Goal: Task Accomplishment & Management: Manage account settings

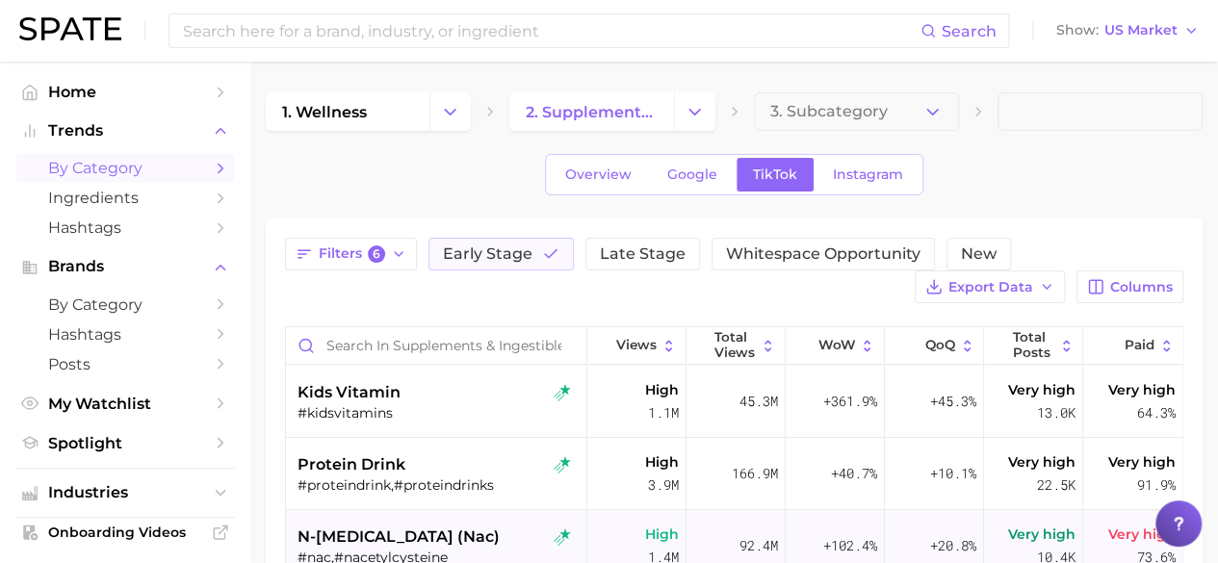
click at [476, 536] on div "n-[MEDICAL_DATA] (nac)" at bounding box center [437, 537] width 281 height 23
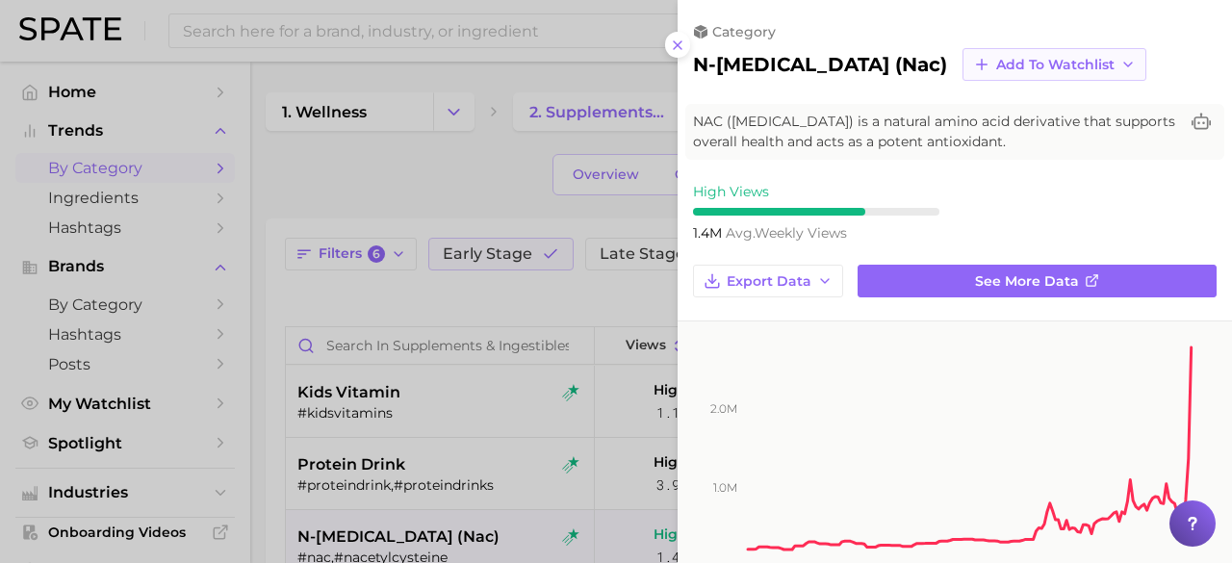
click at [1039, 64] on span "Add to Watchlist" at bounding box center [1055, 65] width 118 height 16
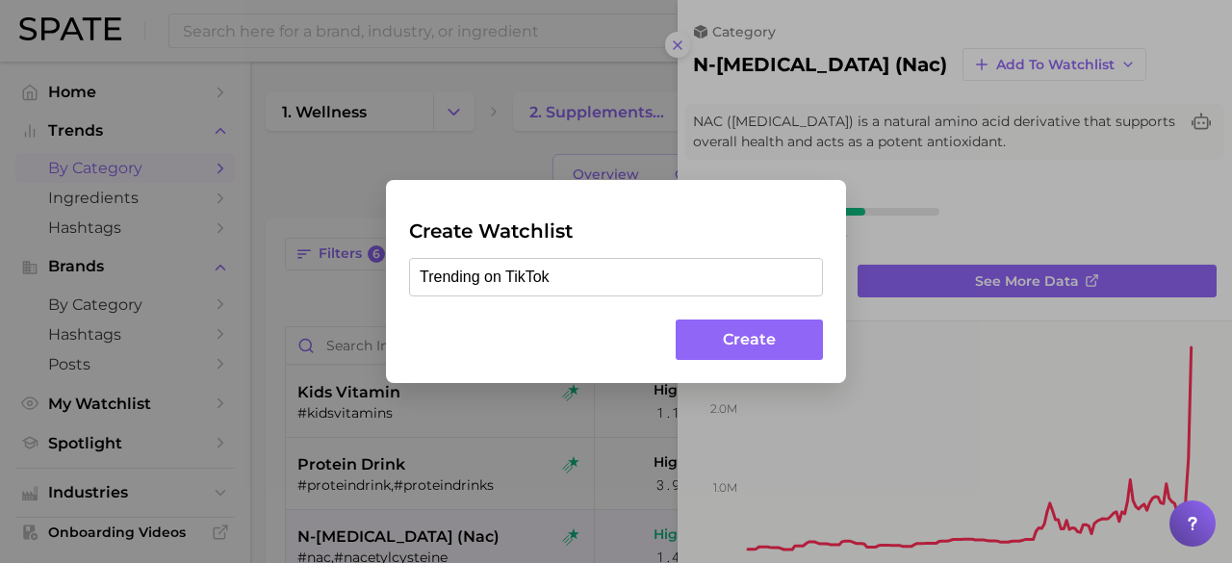
type input "Trending on TikTok"
click at [749, 340] on button "Create" at bounding box center [749, 340] width 147 height 41
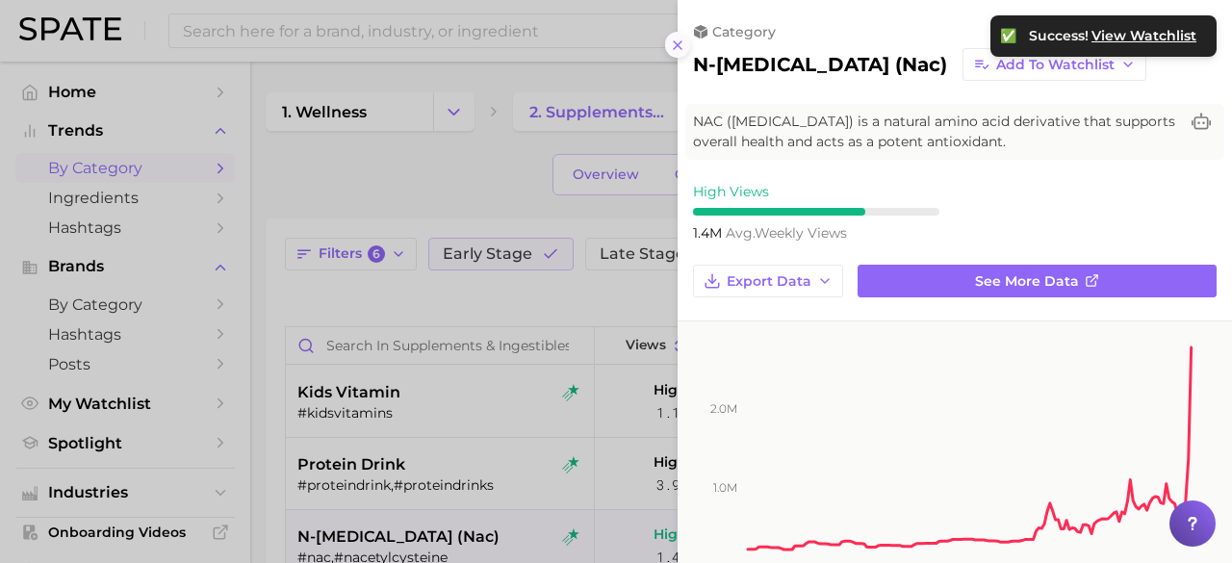
click at [677, 42] on icon at bounding box center [677, 45] width 15 height 15
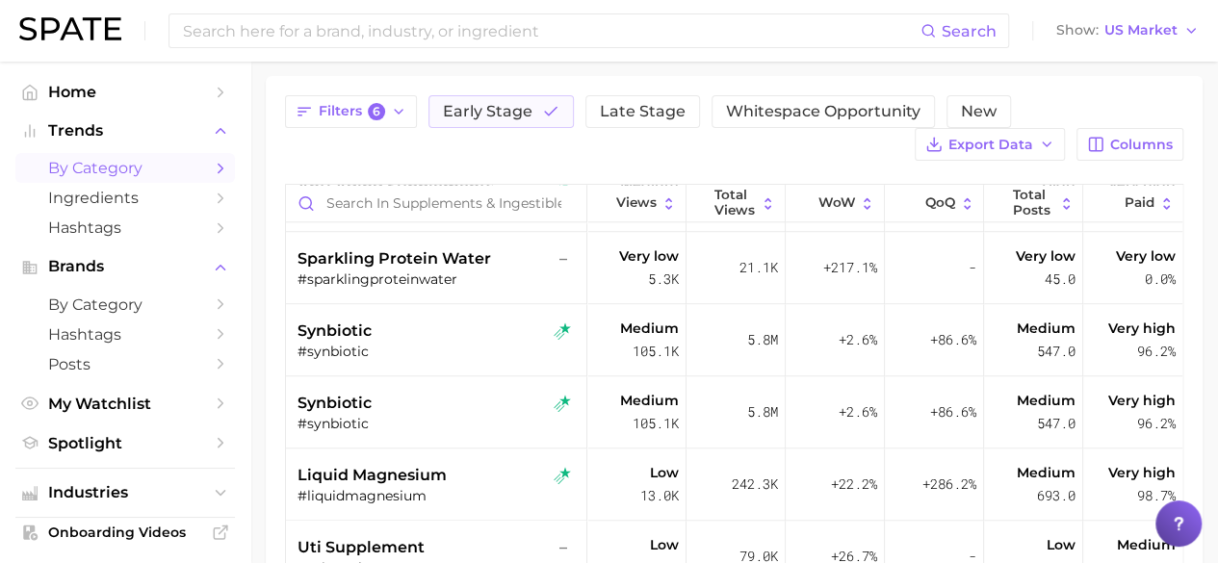
scroll to position [1003, 0]
click at [763, 104] on span "Whitespace Opportunity" at bounding box center [823, 111] width 194 height 15
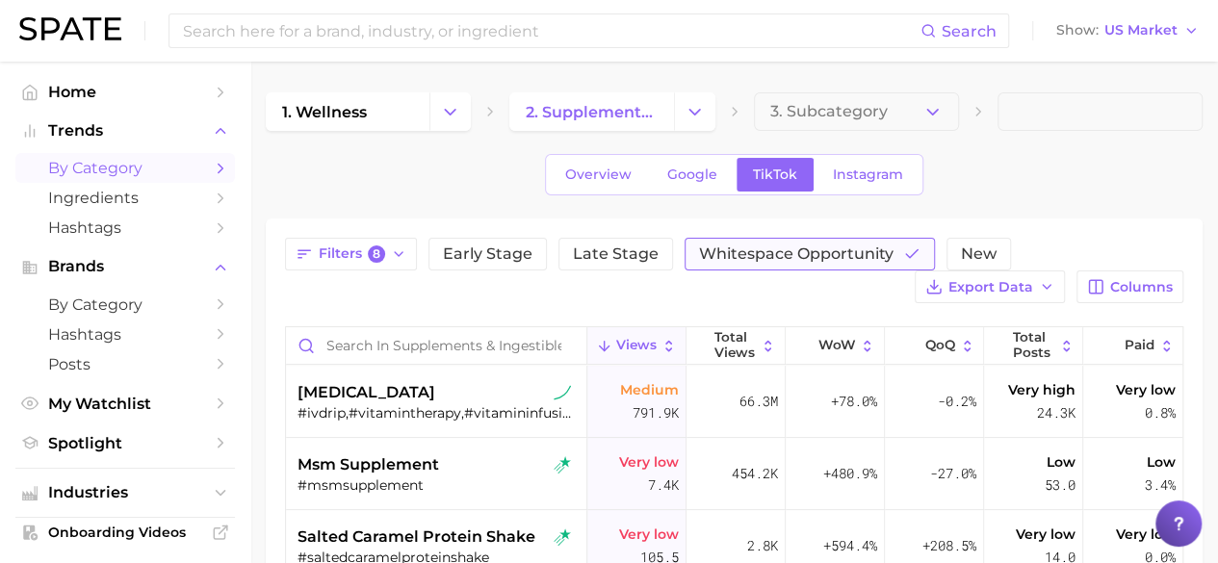
click at [766, 246] on span "Whitespace Opportunity" at bounding box center [796, 253] width 194 height 15
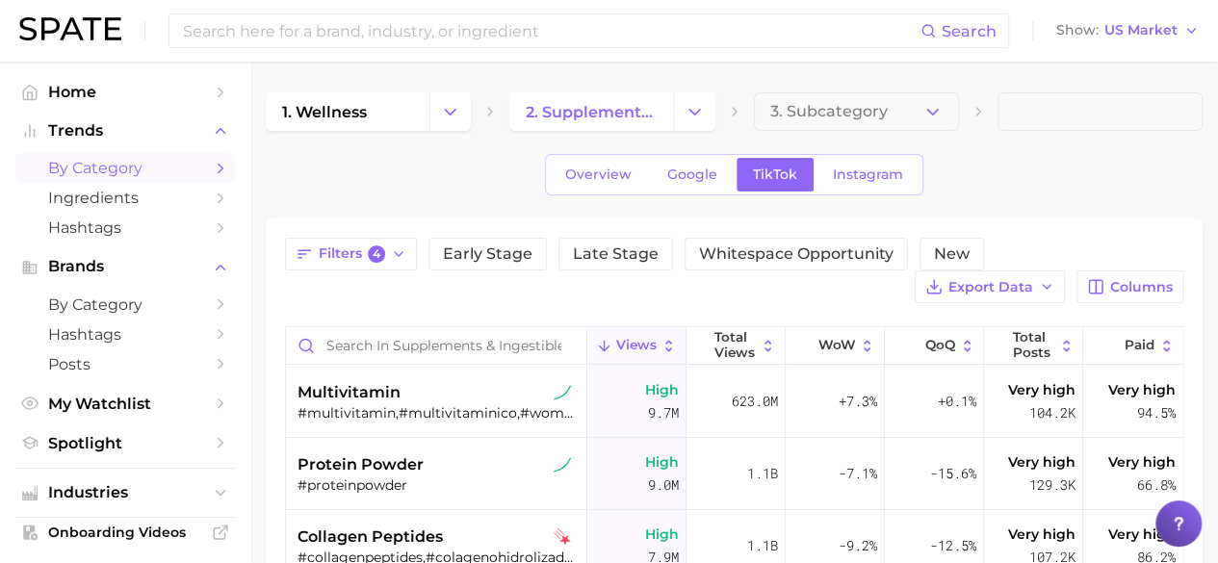
click at [1103, 308] on div "Filters 4 Early Stage Late Stage Whitespace Opportunity New Export Data Columns…" at bounding box center [734, 564] width 898 height 652
click at [1116, 286] on span "Columns" at bounding box center [1141, 287] width 63 height 16
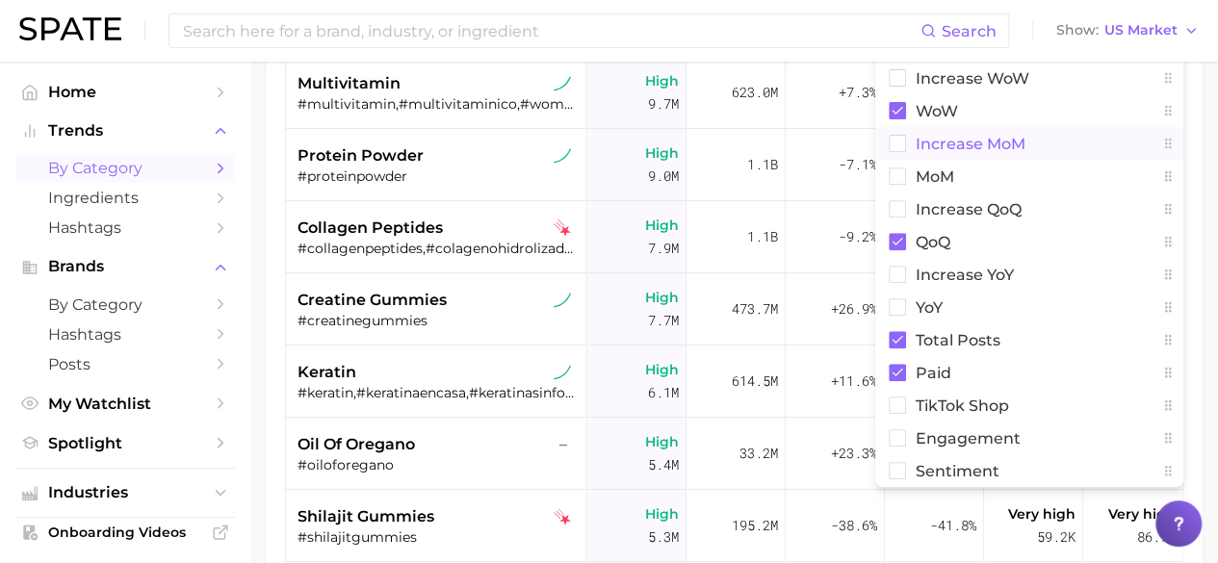
scroll to position [311, 0]
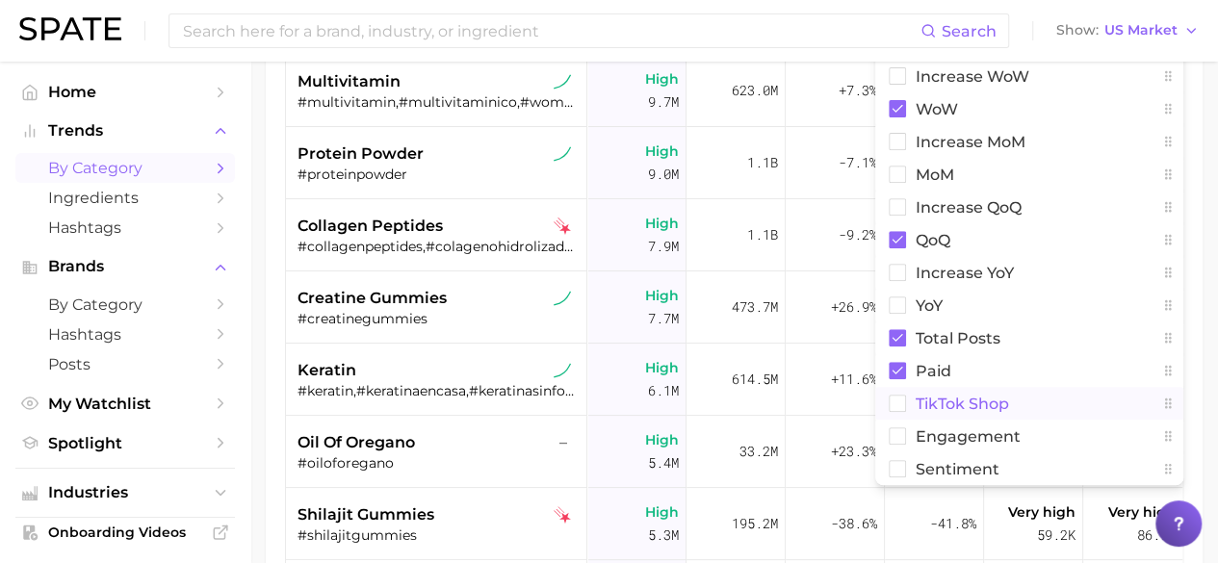
click at [980, 402] on span "TikTok Shop" at bounding box center [961, 404] width 93 height 16
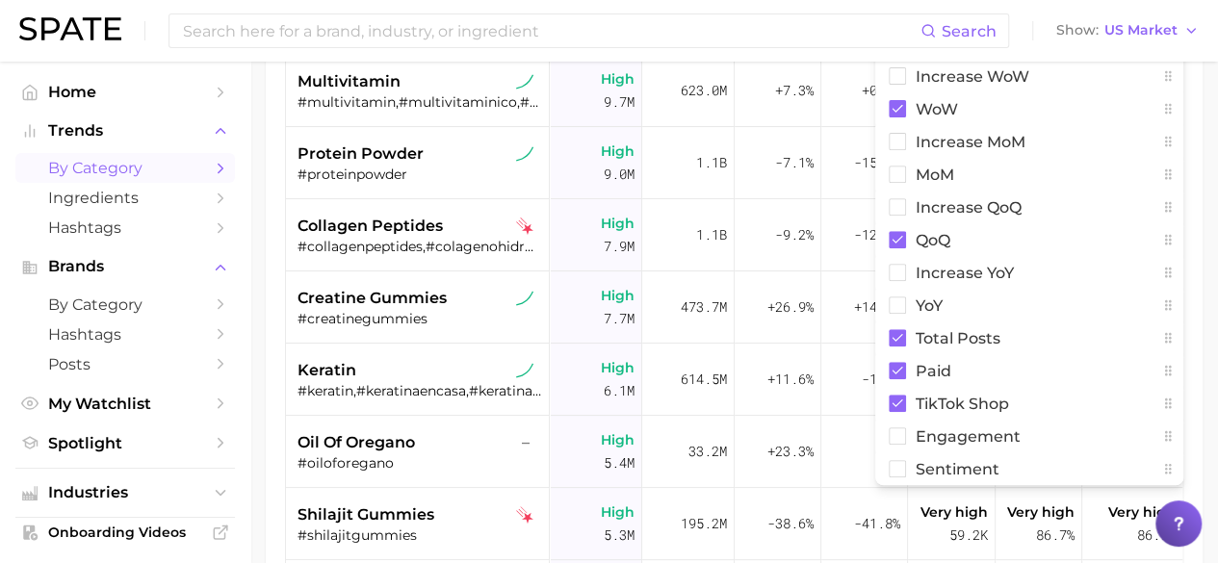
click at [1194, 274] on div "Filters 4 Early Stage Late Stage Whitespace Opportunity New Export Data Columns…" at bounding box center [734, 253] width 937 height 690
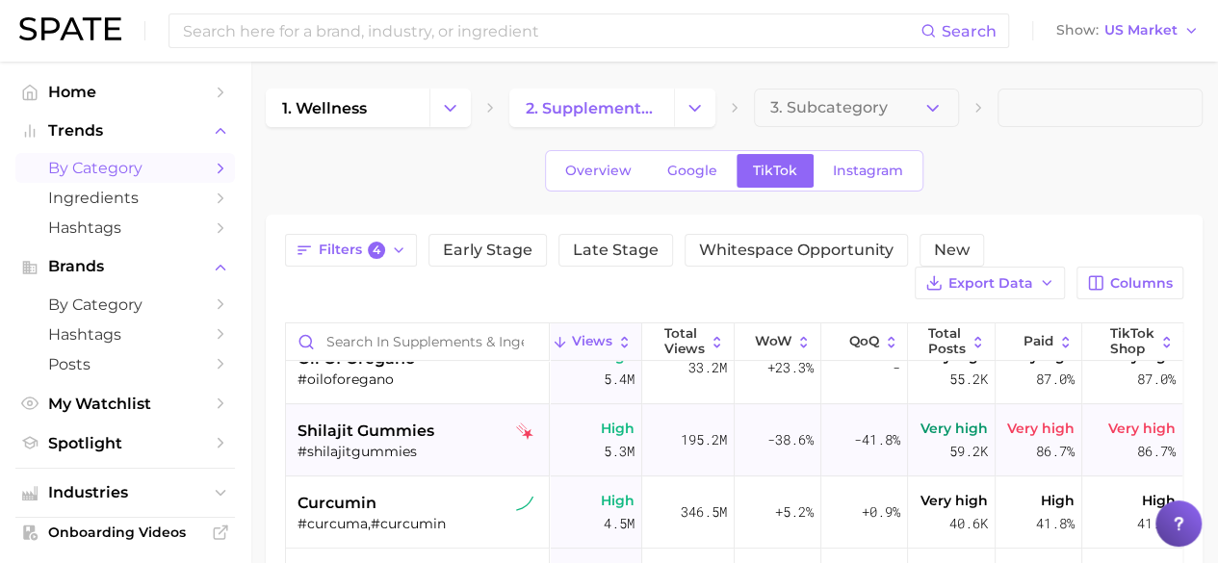
scroll to position [0, 0]
